Goal: Transaction & Acquisition: Register for event/course

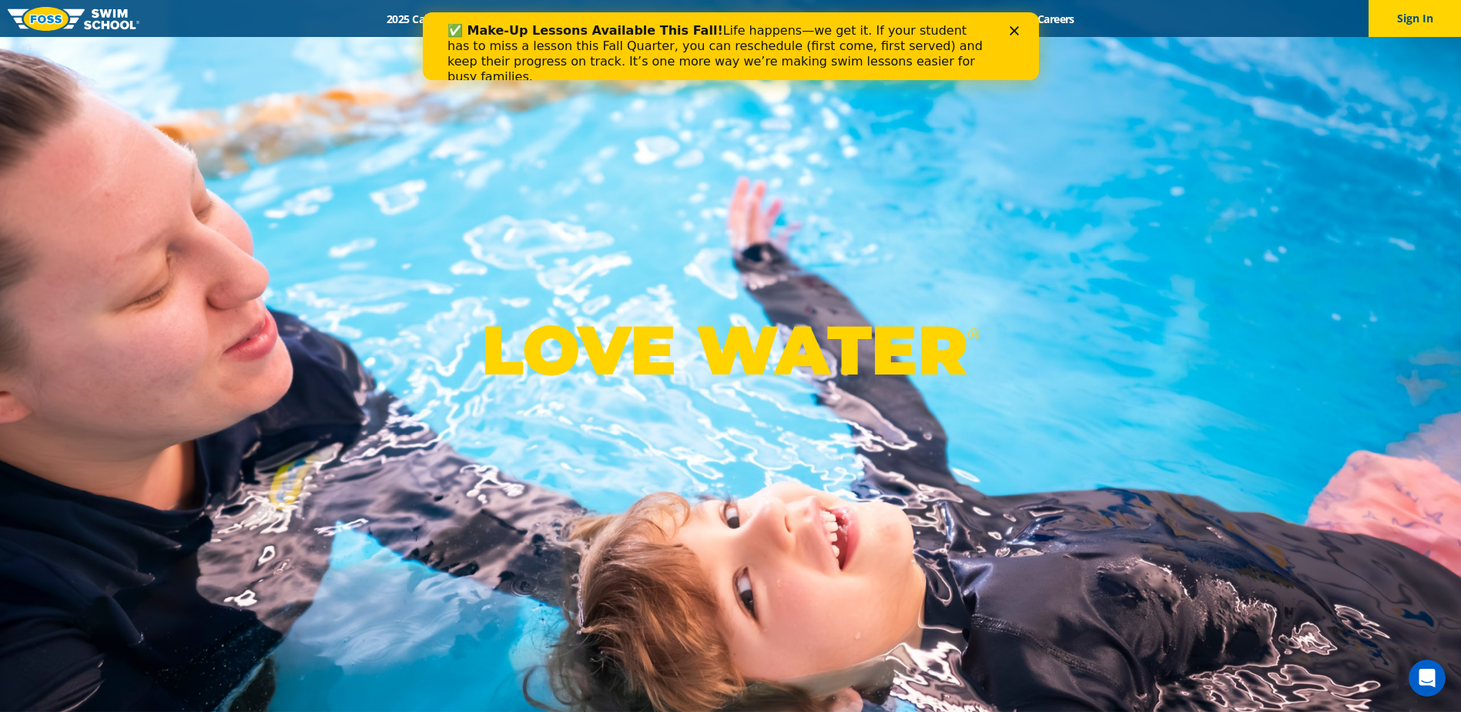
click at [1011, 35] on icon "Close" at bounding box center [1013, 30] width 9 height 9
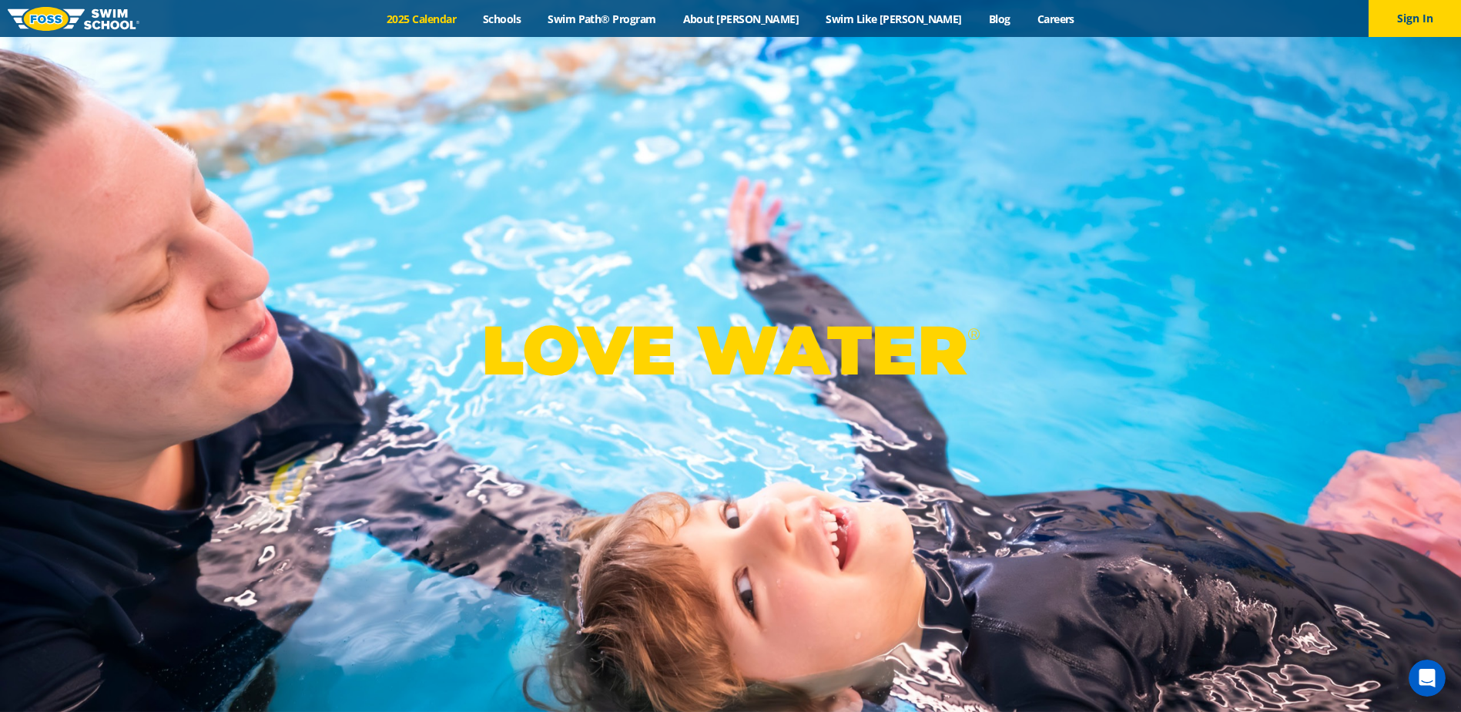
click at [470, 15] on link "2025 Calendar" at bounding box center [422, 19] width 96 height 15
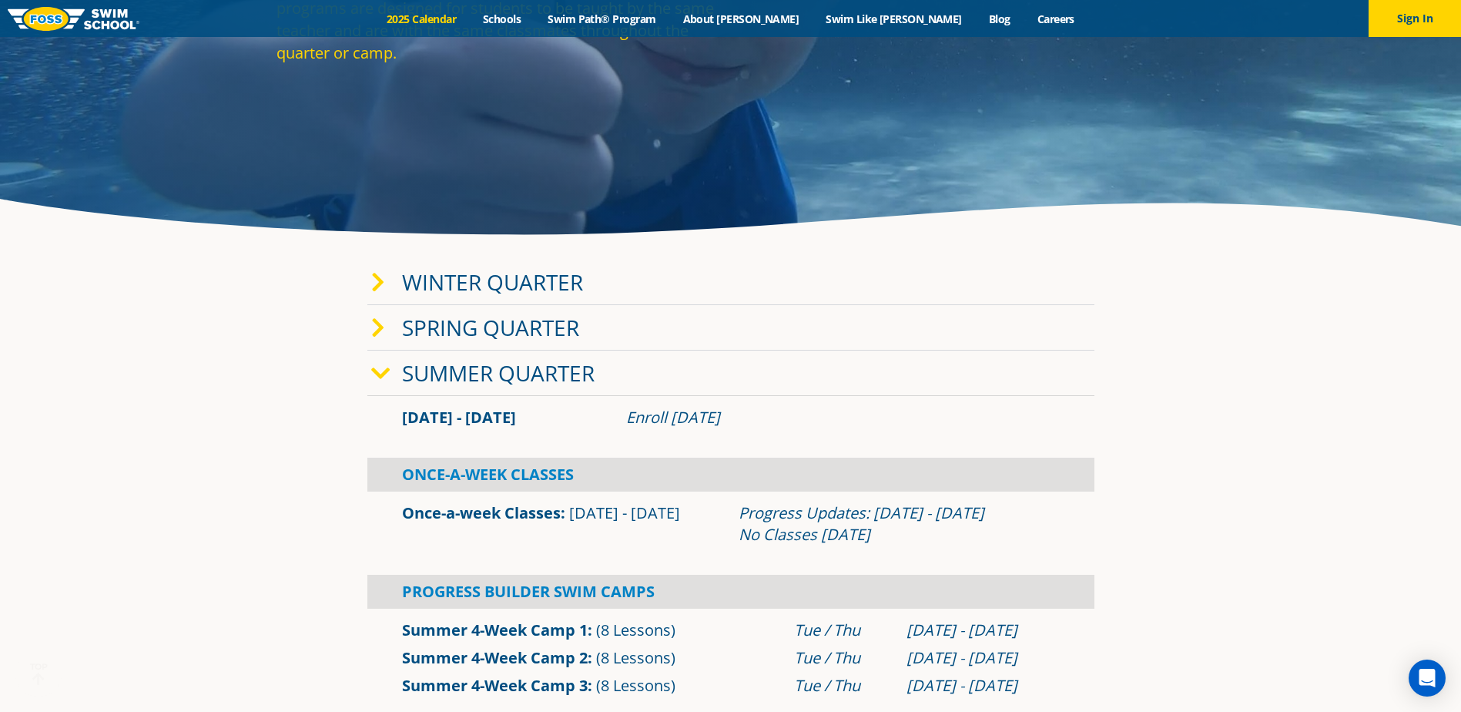
scroll to position [308, 0]
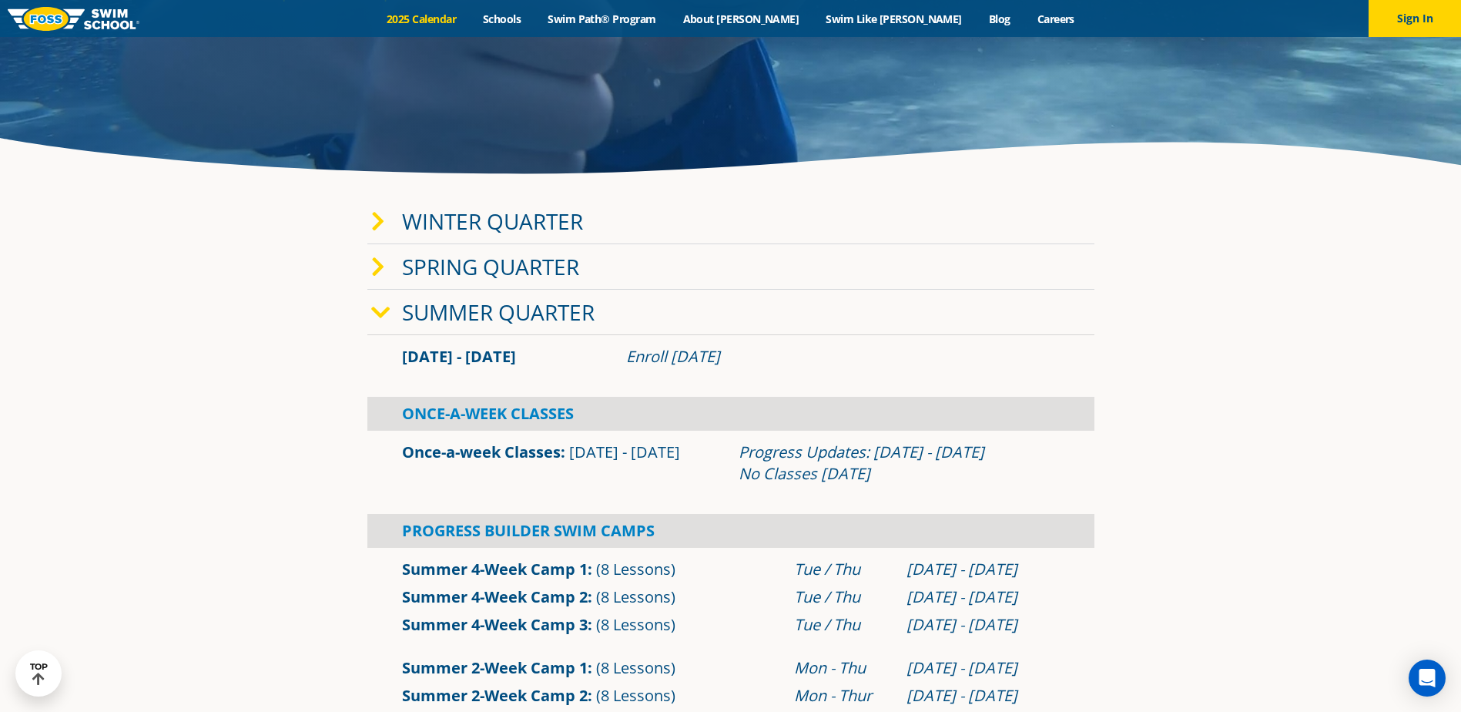
click at [377, 310] on icon at bounding box center [380, 313] width 19 height 22
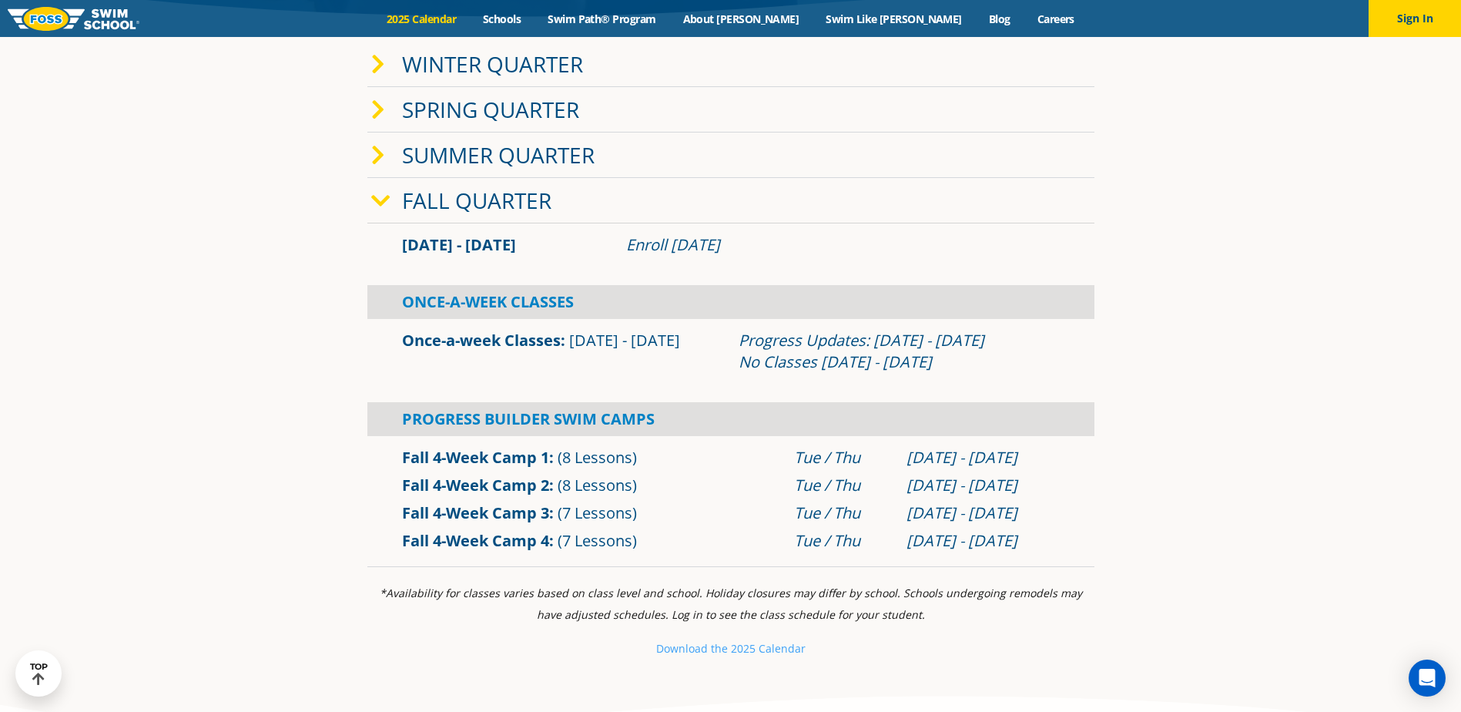
scroll to position [462, 0]
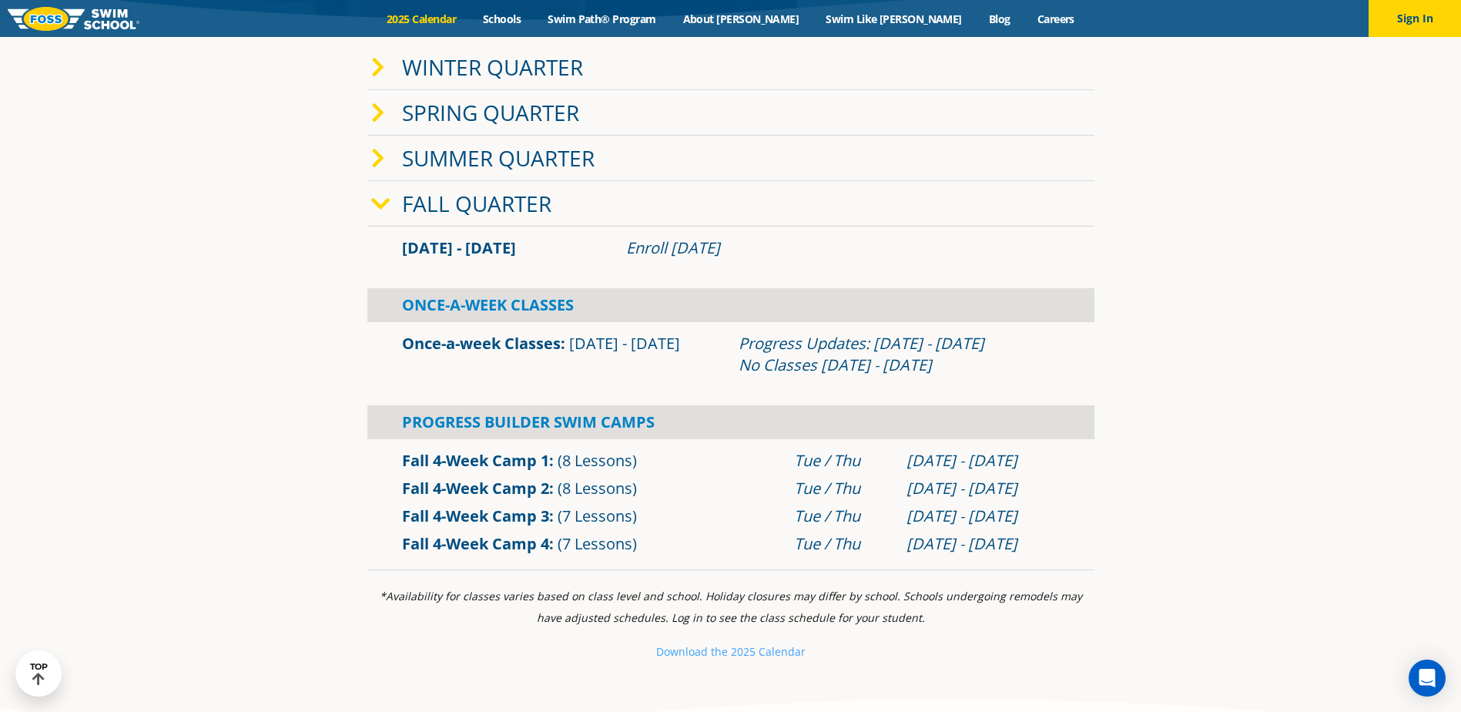
click at [666, 241] on div "Enroll [DATE]" at bounding box center [843, 248] width 434 height 22
click at [493, 210] on link "Fall Quarter" at bounding box center [476, 203] width 149 height 29
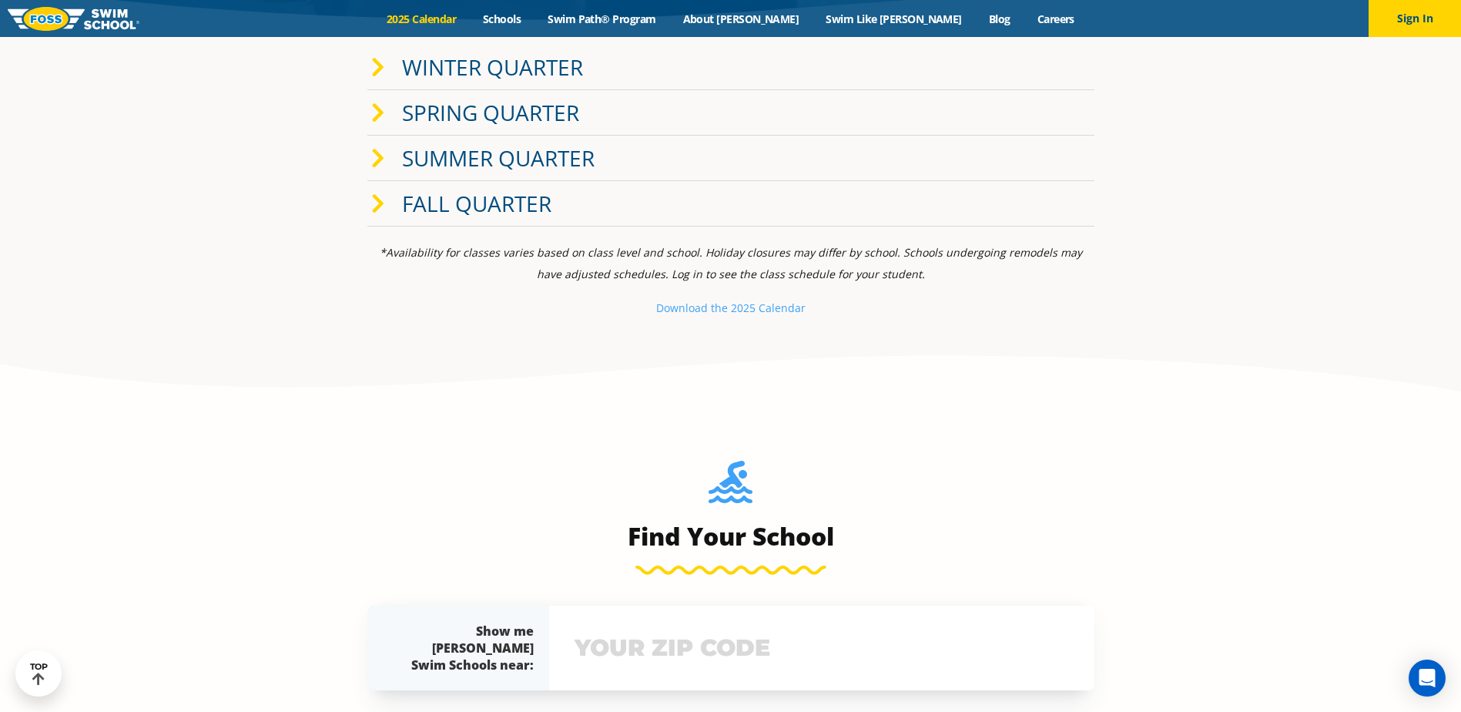
click at [493, 210] on link "Fall Quarter" at bounding box center [476, 203] width 149 height 29
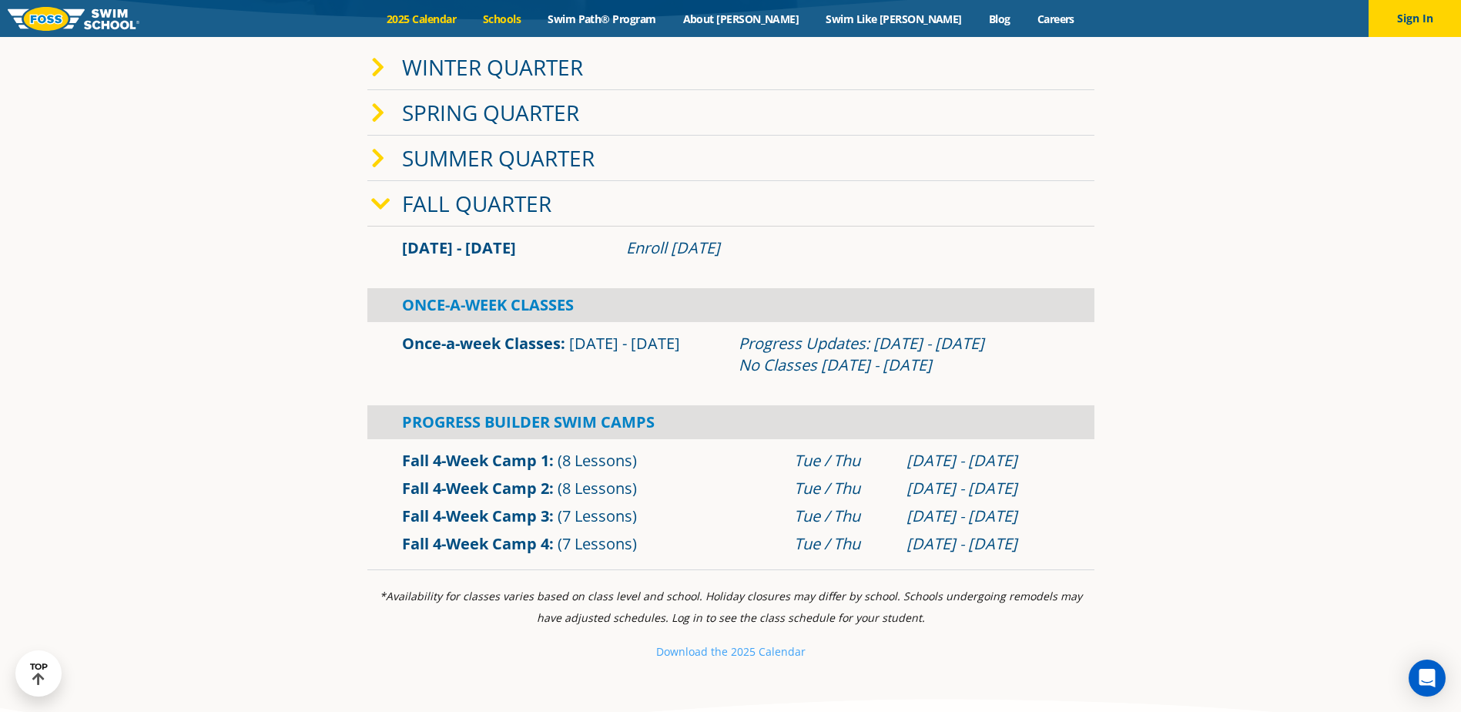
click at [535, 12] on link "Schools" at bounding box center [502, 19] width 65 height 15
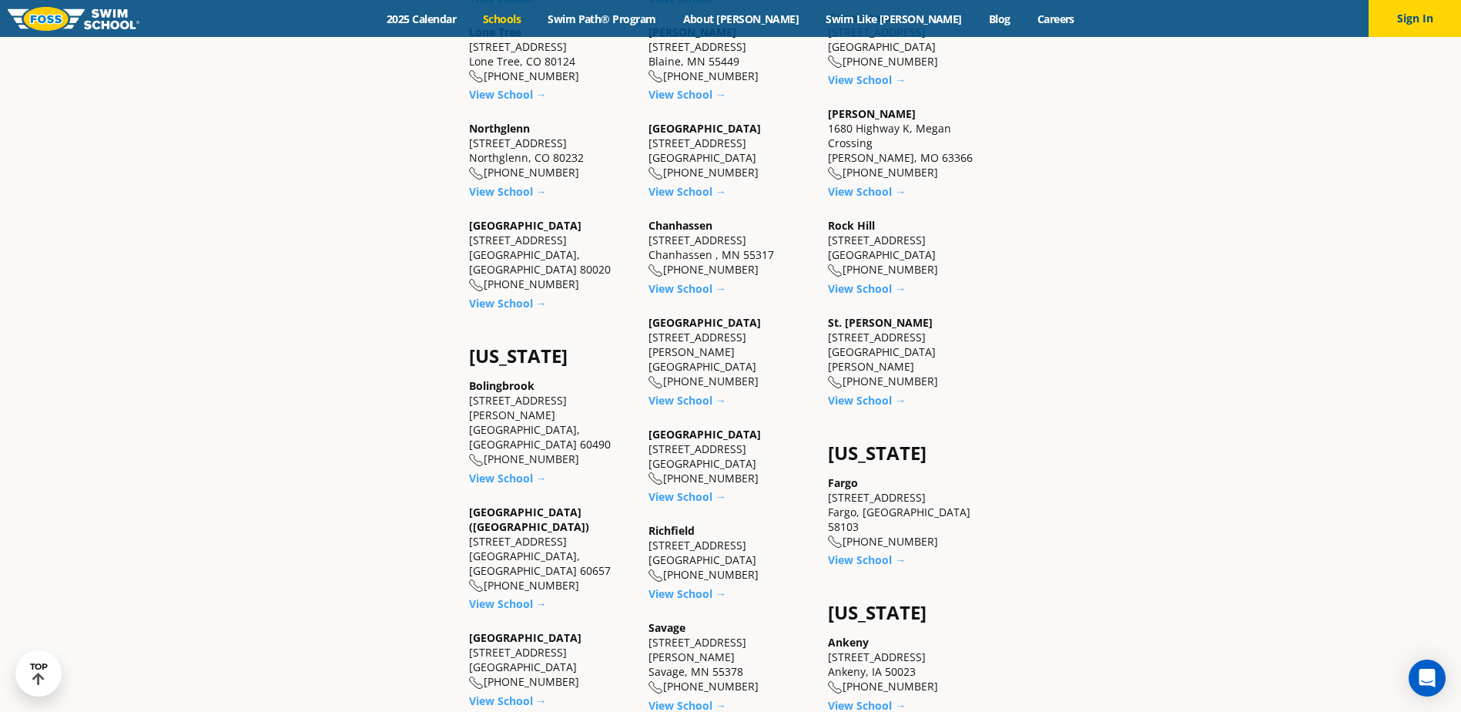
scroll to position [847, 0]
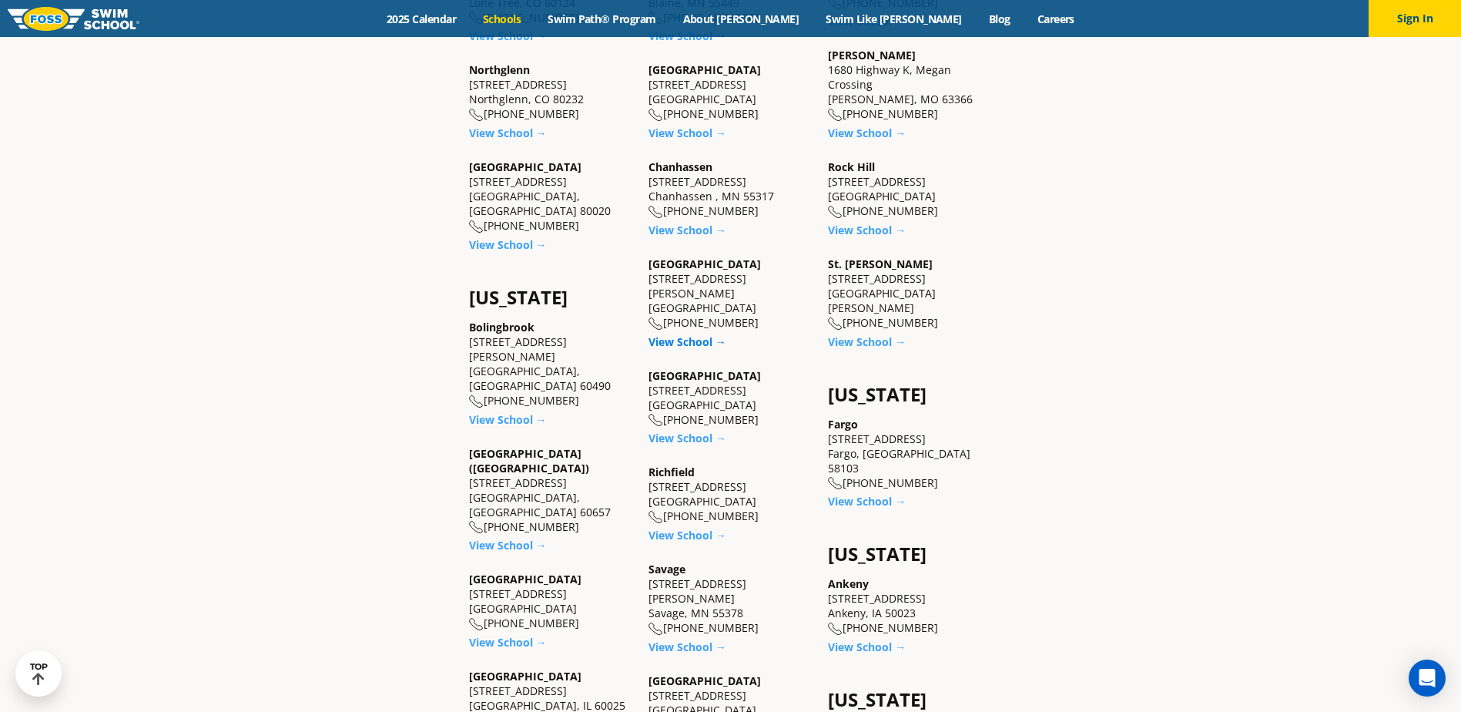
click at [694, 334] on link "View School →" at bounding box center [688, 341] width 78 height 15
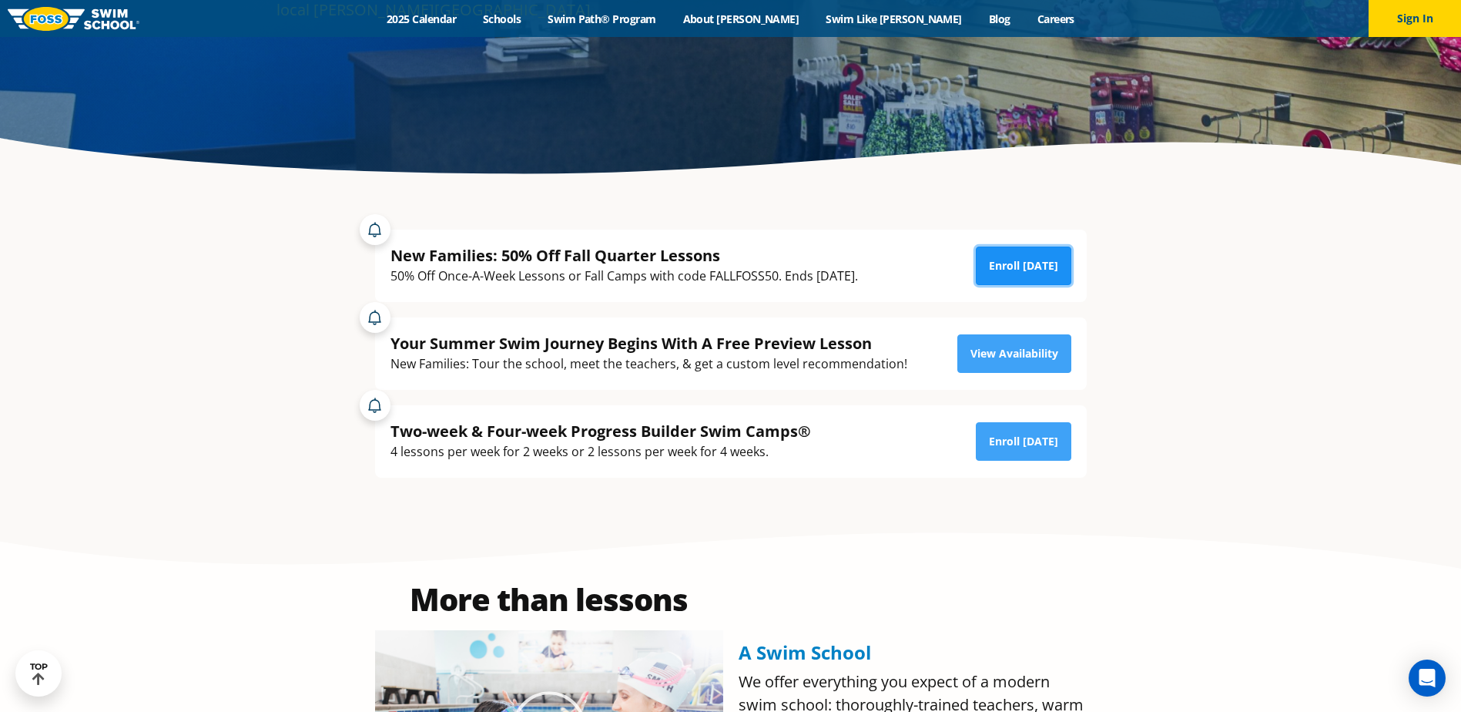
click at [1017, 261] on link "Enroll Today" at bounding box center [1024, 266] width 96 height 39
